Goal: Task Accomplishment & Management: Use online tool/utility

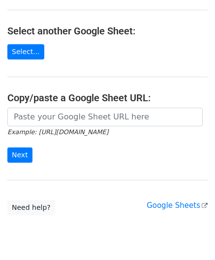
scroll to position [98, 0]
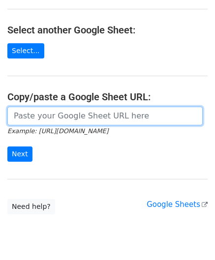
drag, startPoint x: 34, startPoint y: 108, endPoint x: 35, endPoint y: 102, distance: 6.0
click at [34, 108] on input "url" at bounding box center [104, 116] width 195 height 19
paste input "[URL][DOMAIN_NAME]"
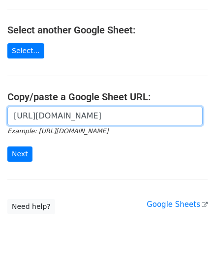
scroll to position [0, 213]
type input "[URL][DOMAIN_NAME]"
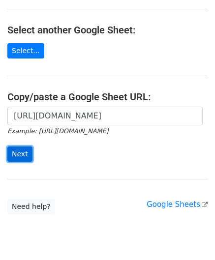
click at [20, 154] on input "Next" at bounding box center [19, 154] width 25 height 15
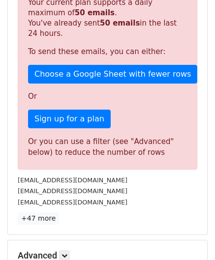
scroll to position [332, 0]
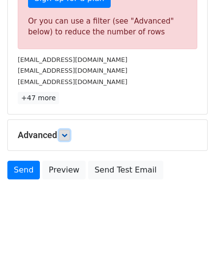
click at [67, 133] on icon at bounding box center [65, 135] width 6 height 6
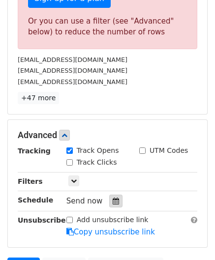
click at [113, 198] on icon at bounding box center [116, 201] width 6 height 7
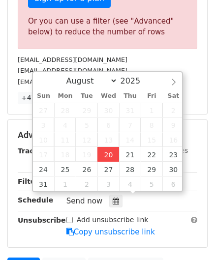
type input "2025-08-20 12:00"
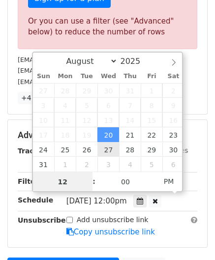
paste input "5"
type input "5"
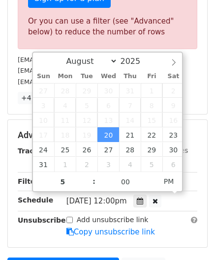
type input "2025-08-20 17:00"
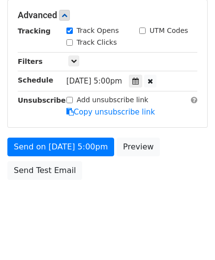
scroll to position [405, 0]
